Goal: Transaction & Acquisition: Purchase product/service

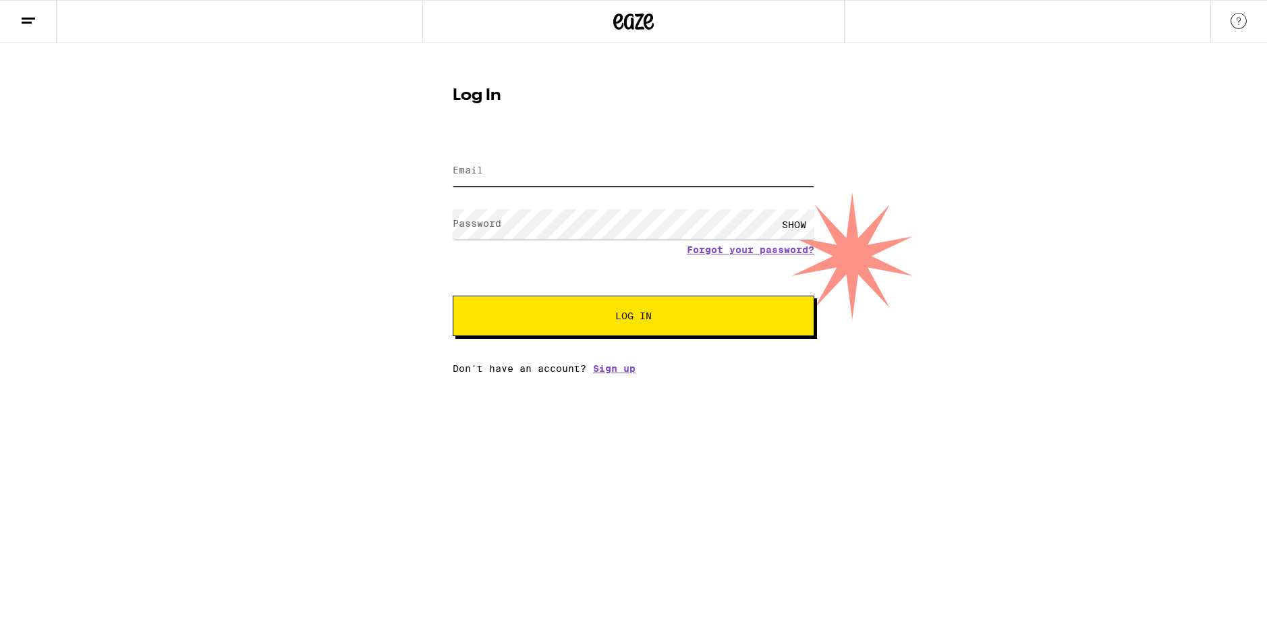
click at [566, 181] on input "Email" at bounding box center [634, 171] width 362 height 30
type input "[EMAIL_ADDRESS][DOMAIN_NAME]"
click at [581, 309] on button "Log In" at bounding box center [634, 316] width 362 height 40
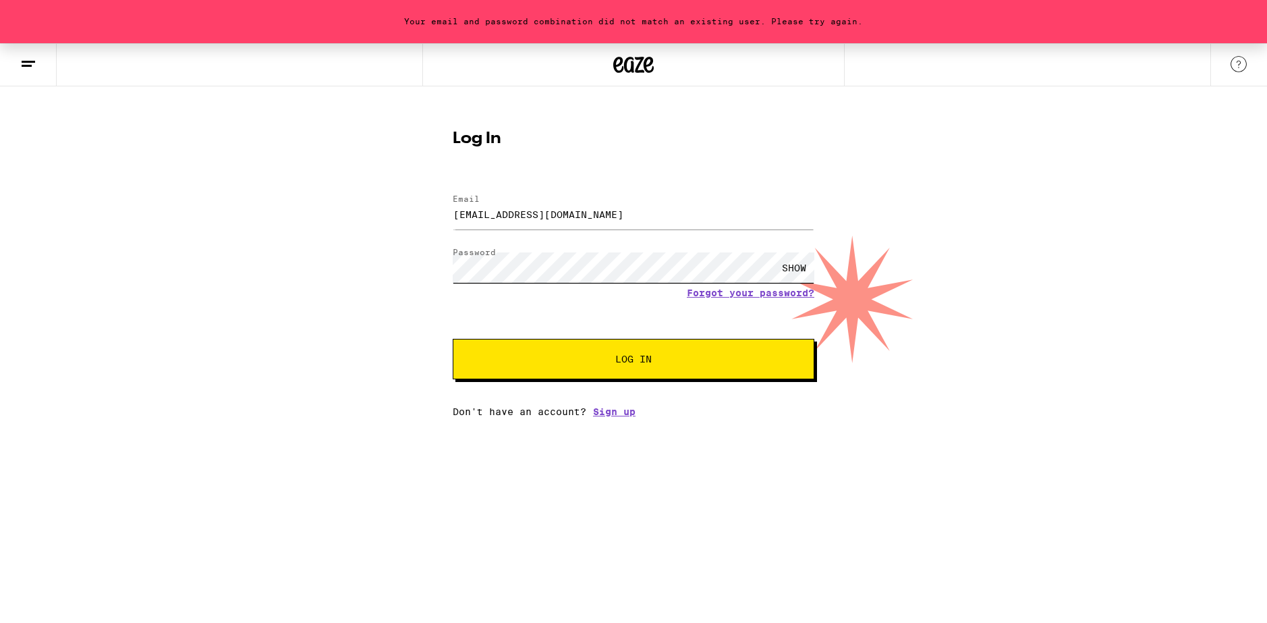
click at [464, 293] on form "Email Email [EMAIL_ADDRESS][DOMAIN_NAME] Password Password SHOW Forgot your pas…" at bounding box center [634, 280] width 362 height 198
click at [532, 348] on button "Log In" at bounding box center [634, 359] width 362 height 40
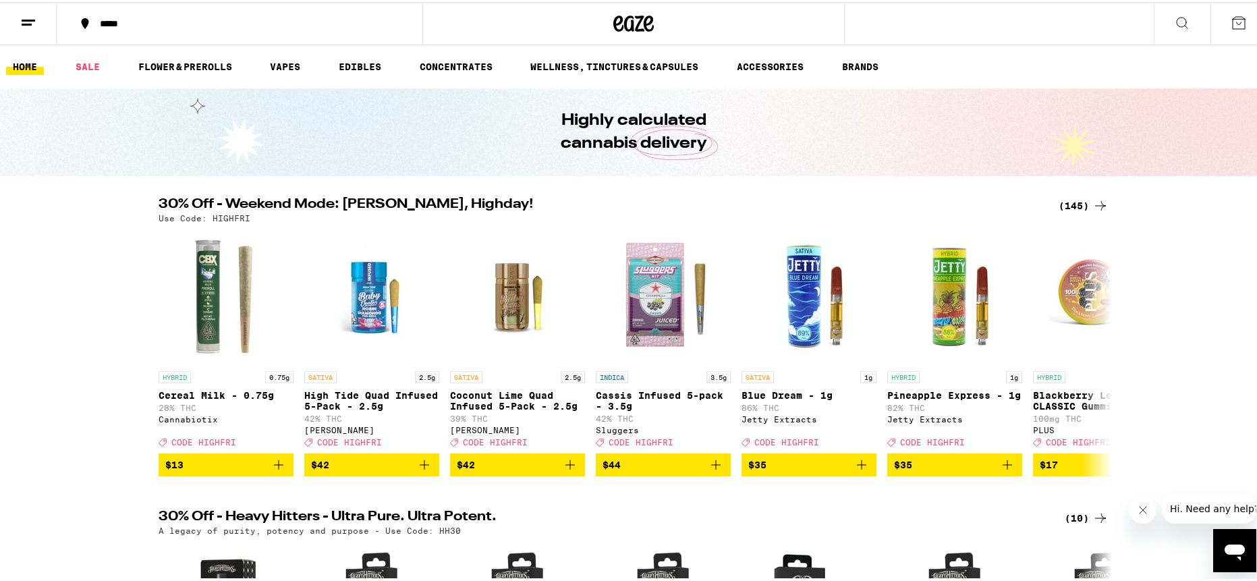
click at [1233, 22] on icon at bounding box center [1239, 21] width 16 height 16
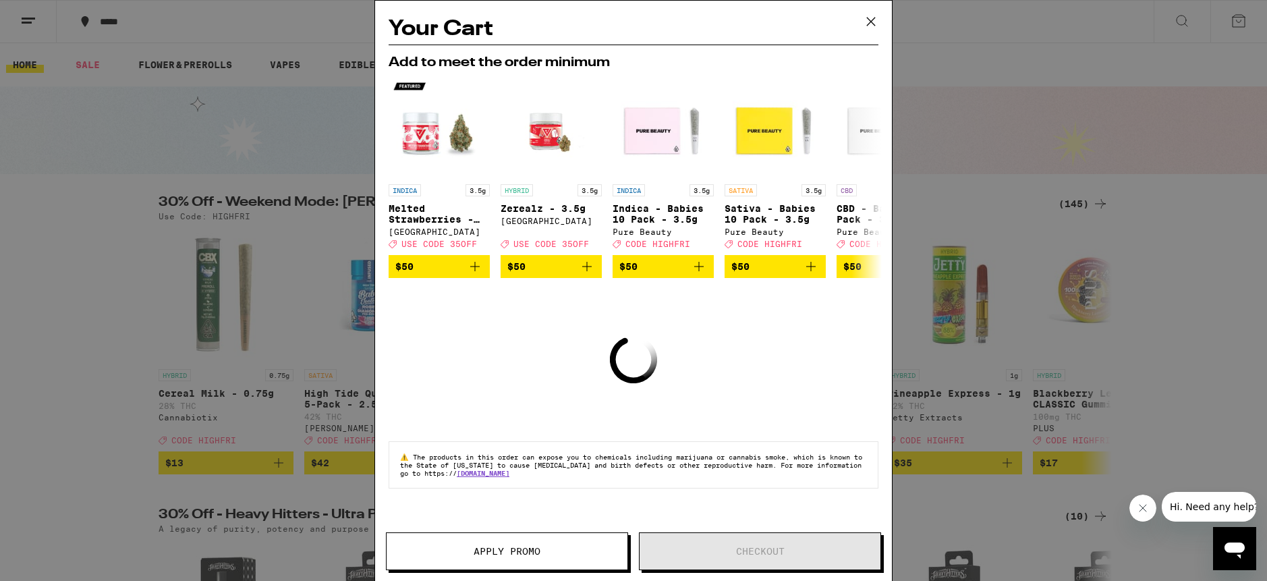
click at [879, 11] on icon at bounding box center [871, 21] width 20 height 20
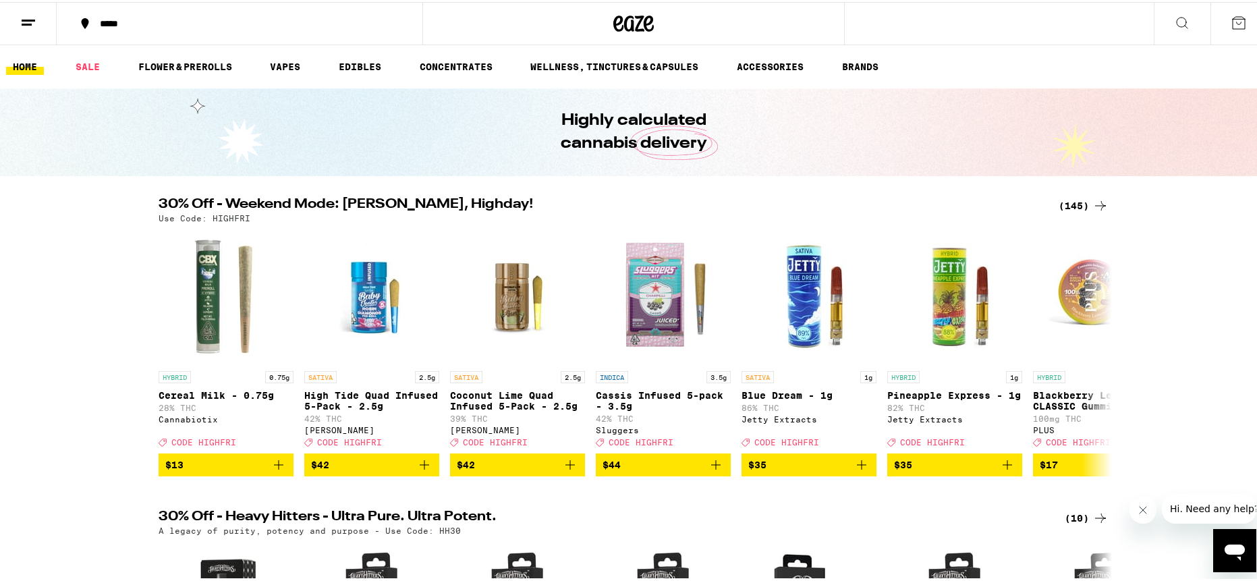
click at [34, 20] on icon at bounding box center [28, 21] width 16 height 16
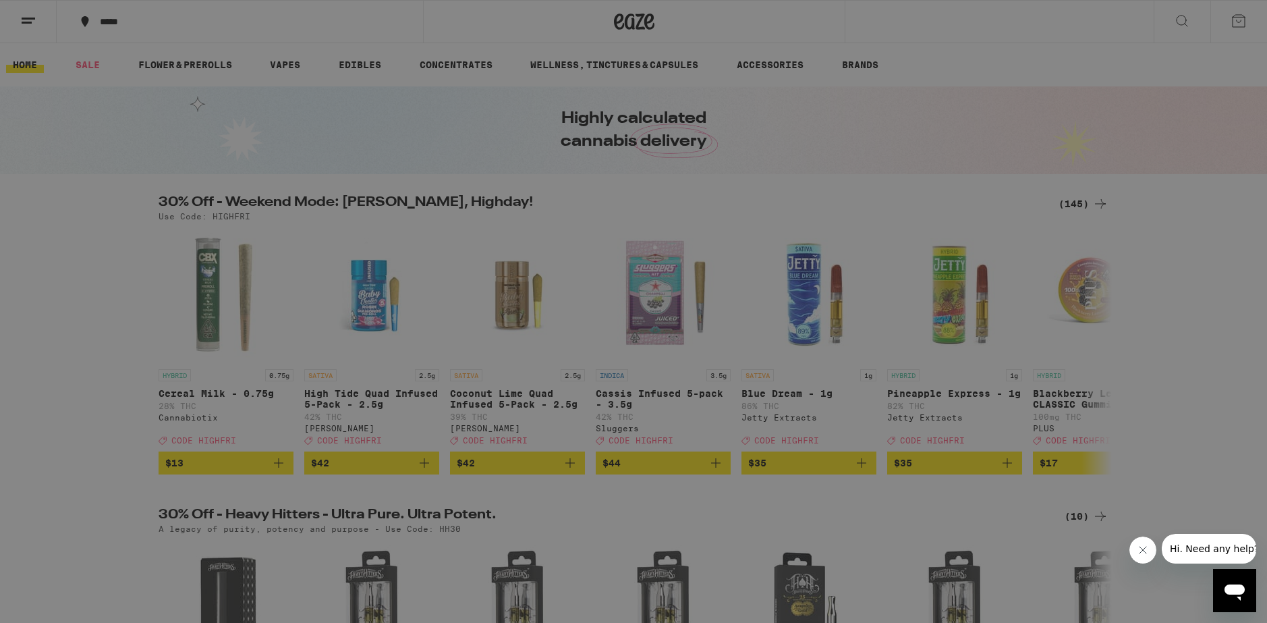
click at [159, 358] on link "Order History" at bounding box center [187, 363] width 237 height 16
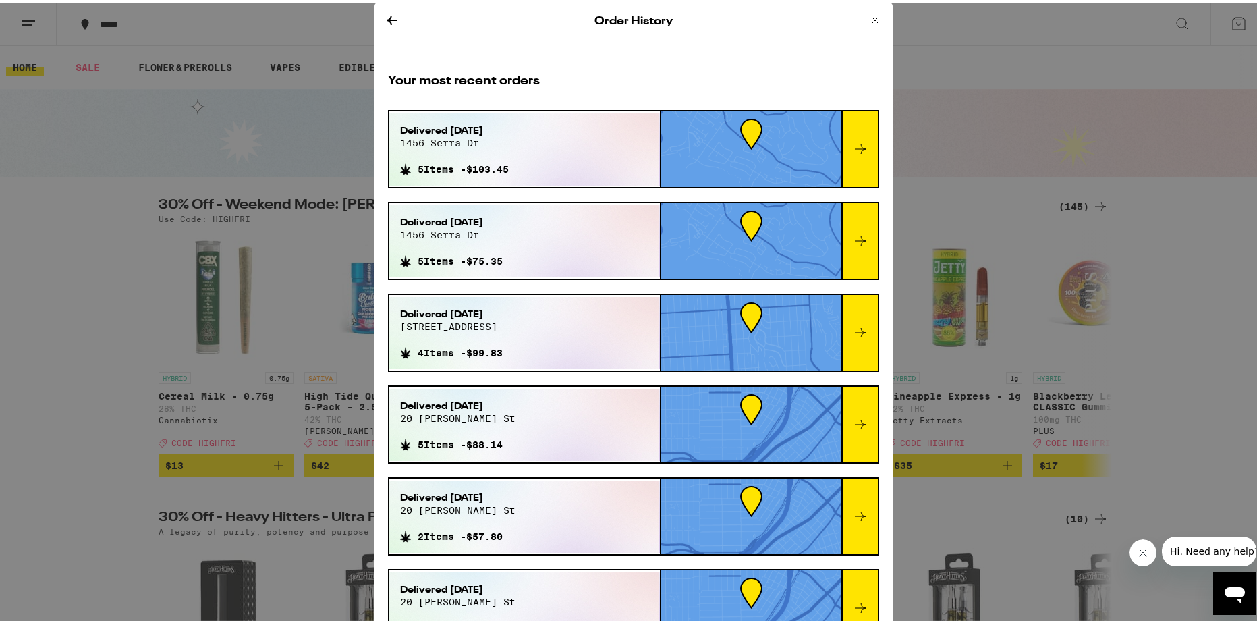
click at [855, 146] on icon at bounding box center [860, 146] width 11 height 9
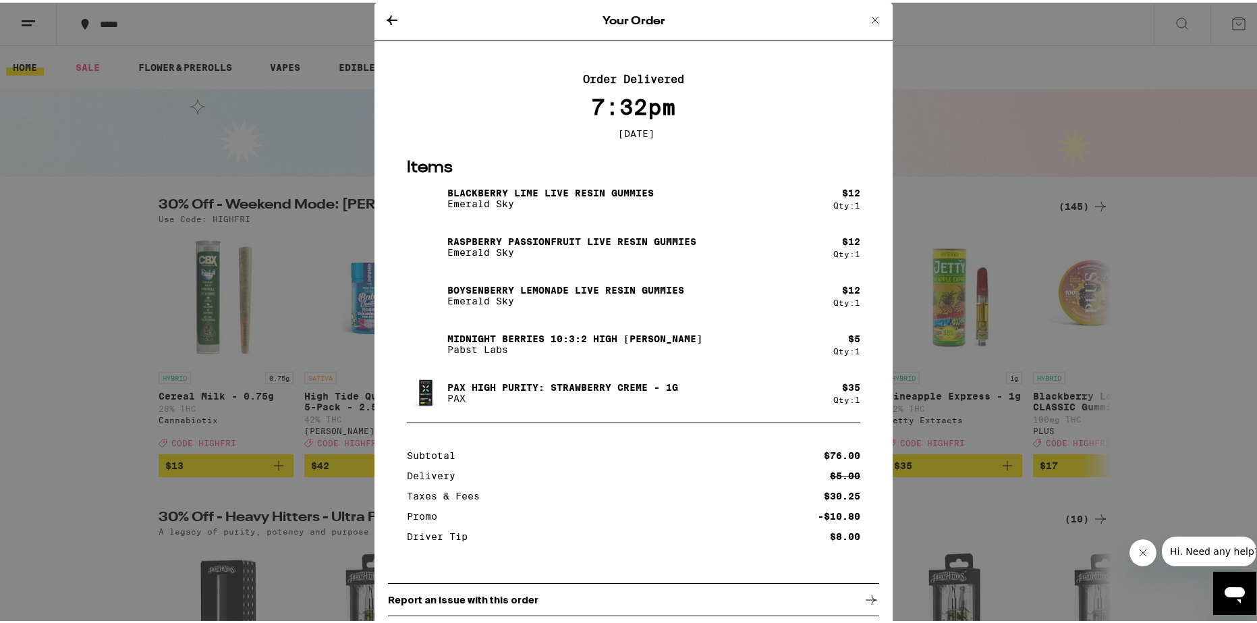
click at [395, 22] on div "Your Order" at bounding box center [633, 19] width 518 height 38
click at [387, 20] on icon at bounding box center [392, 17] width 11 height 9
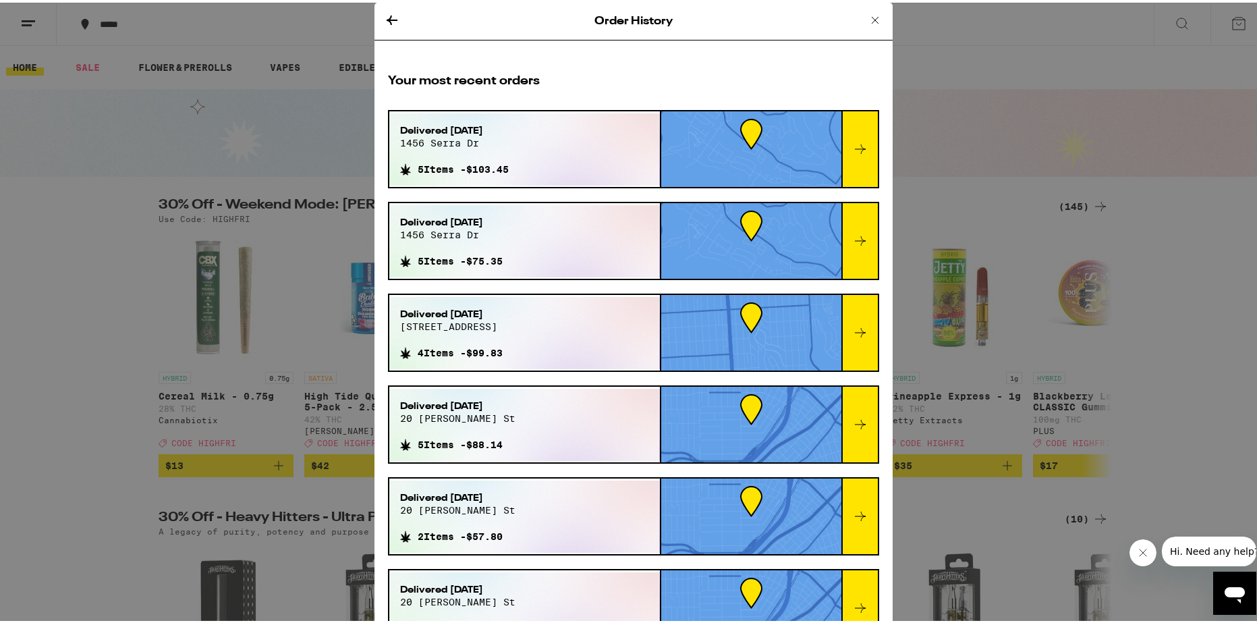
click at [852, 232] on icon at bounding box center [860, 238] width 16 height 16
